Goal: Information Seeking & Learning: Compare options

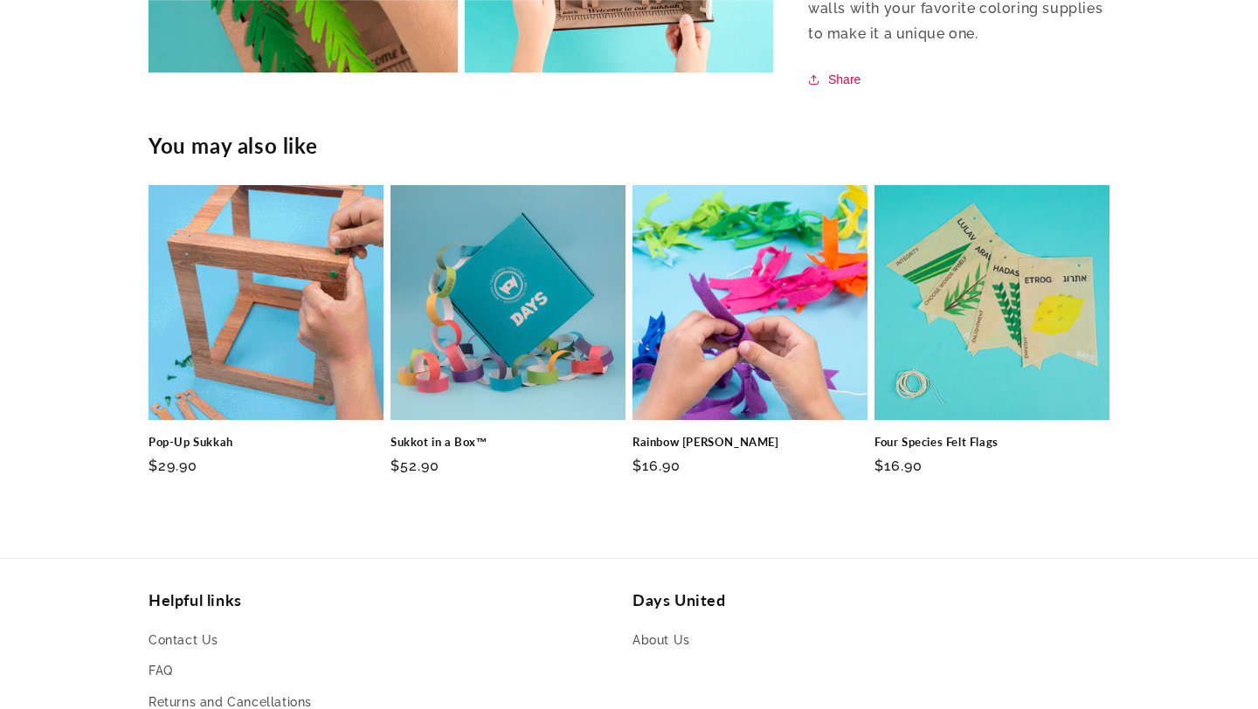
scroll to position [1965, 0]
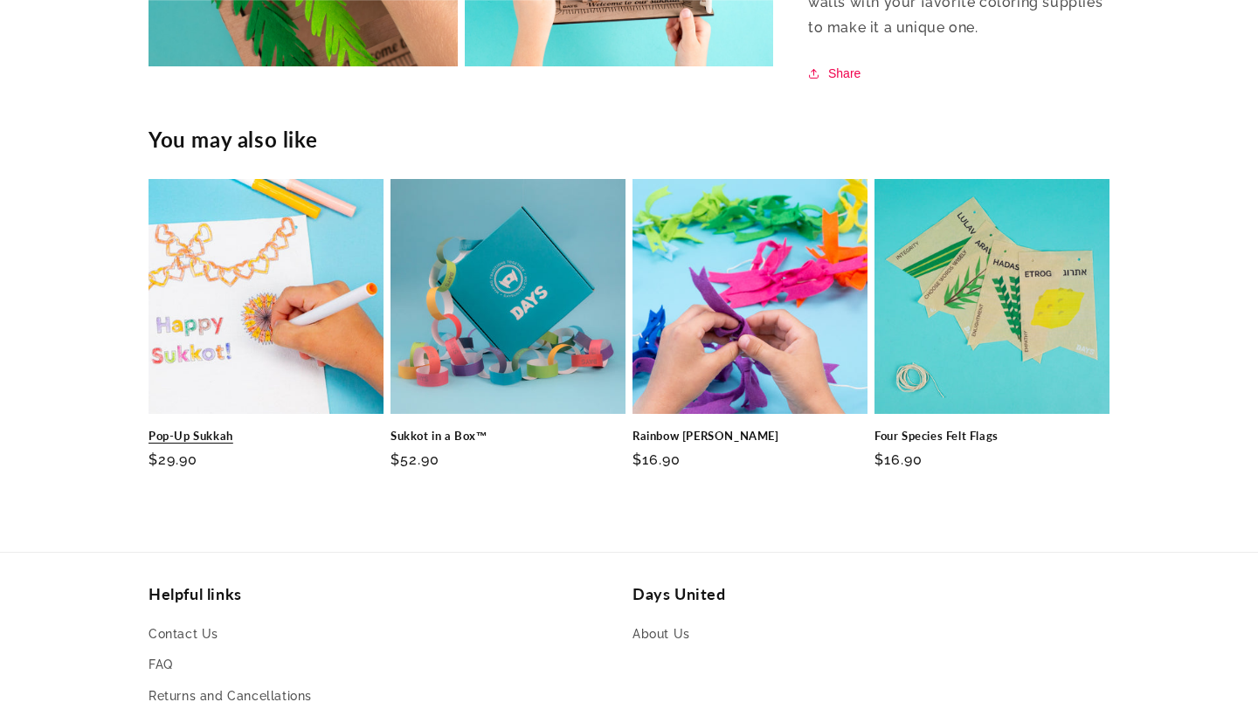
click at [268, 429] on link "Pop-Up Sukkah" at bounding box center [266, 436] width 235 height 15
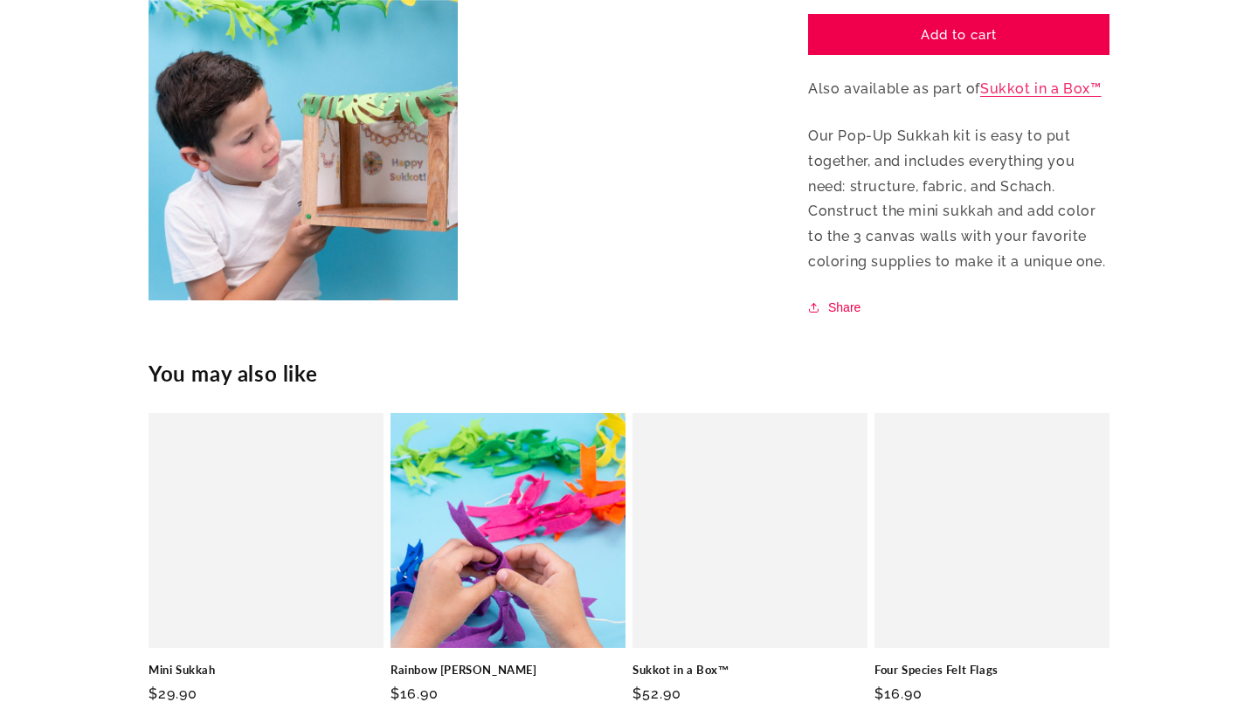
scroll to position [1104, 0]
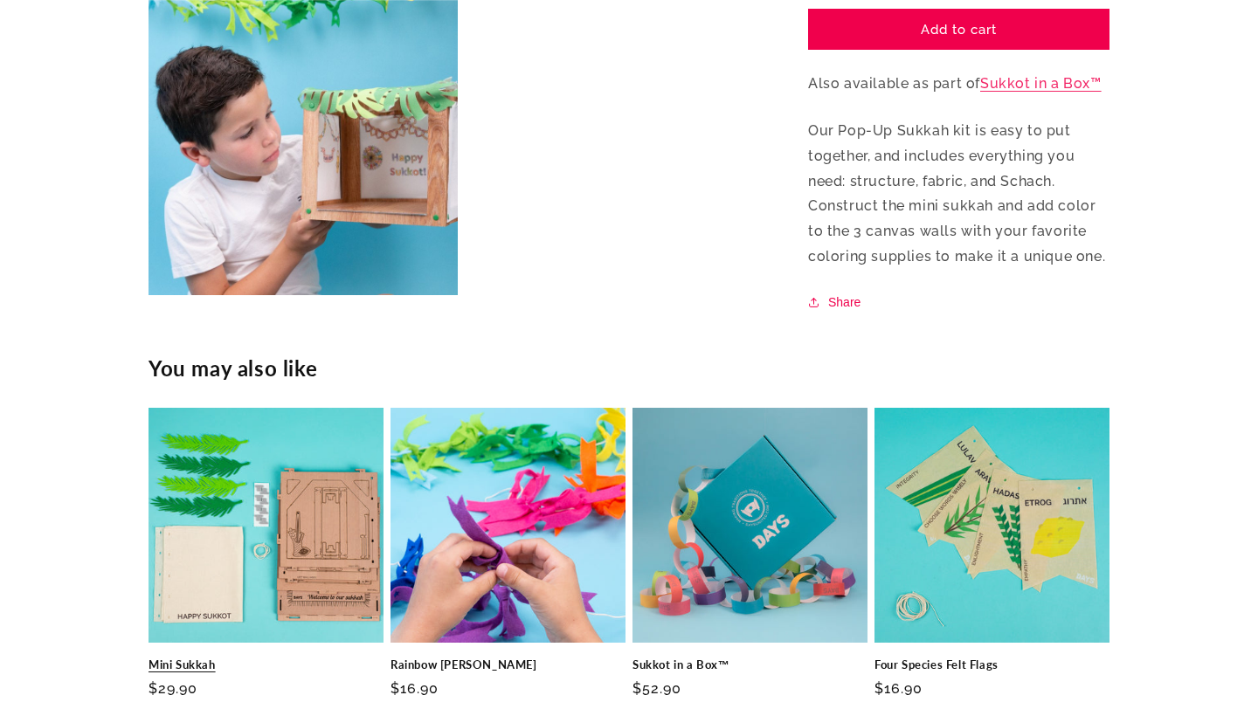
click at [247, 658] on link "Mini Sukkah" at bounding box center [266, 665] width 235 height 15
